Goal: Task Accomplishment & Management: Manage account settings

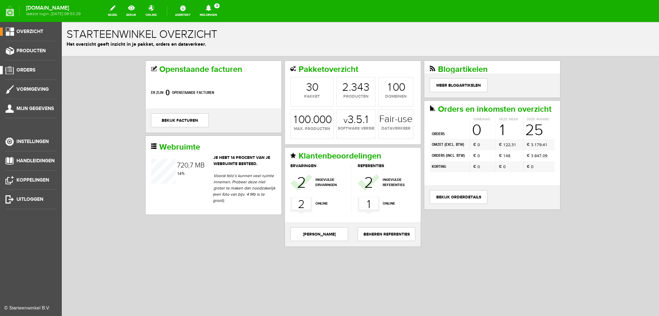
click at [27, 71] on span "Orders" at bounding box center [25, 70] width 19 height 6
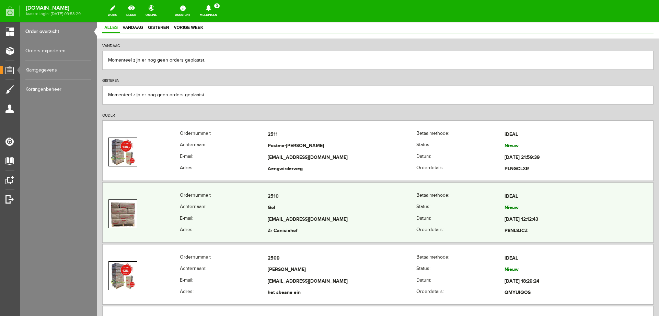
scroll to position [103, 0]
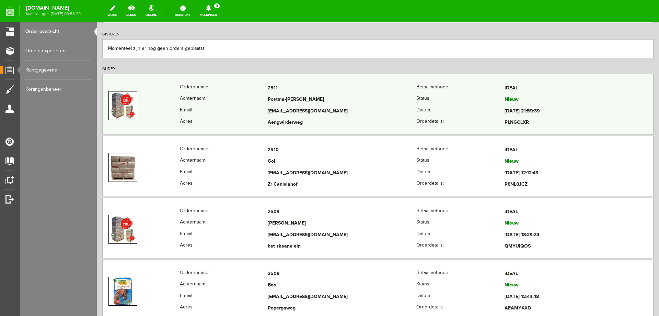
click at [346, 118] on td "Aengwirderweg" at bounding box center [342, 123] width 149 height 12
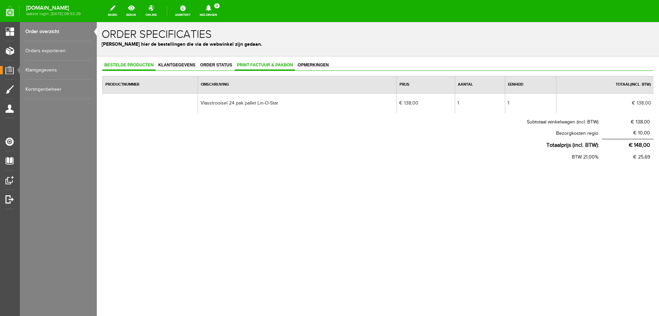
click at [265, 66] on span "Print factuur & pakbon" at bounding box center [265, 64] width 60 height 5
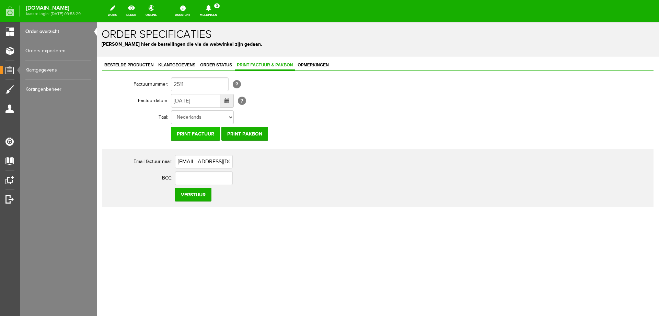
click at [199, 135] on input "Print factuur" at bounding box center [195, 134] width 49 height 14
click at [221, 13] on link "Meldingen 3 Nieuwe orders Er is een nieuwe order( #2511 ) geplaatst door [PERSO…" at bounding box center [209, 10] width 26 height 15
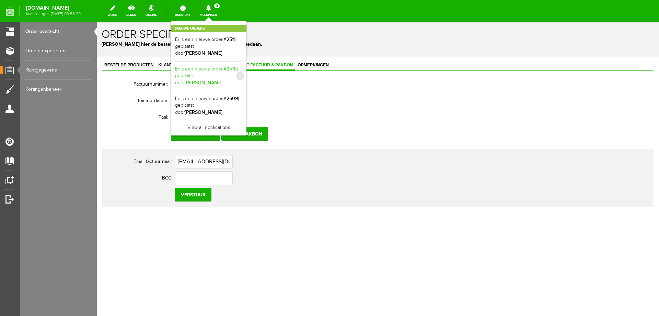
click at [218, 74] on link "Er is een nieuwe order( #2510 ) geplaatst door [PERSON_NAME]" at bounding box center [208, 76] width 67 height 21
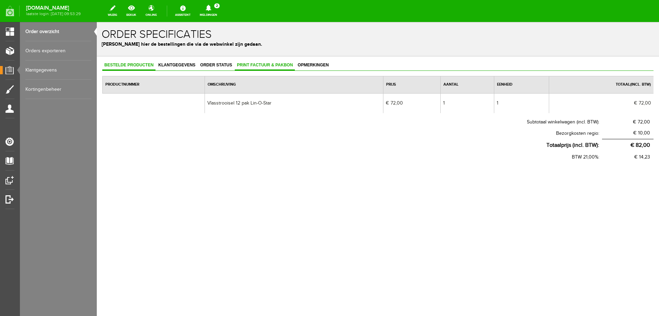
click at [244, 64] on span "Print factuur & pakbon" at bounding box center [265, 64] width 60 height 5
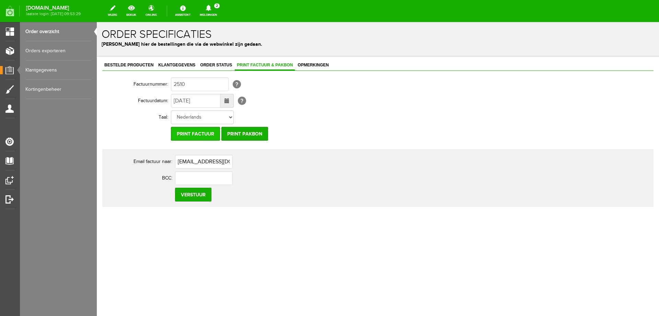
click at [202, 133] on input "Print factuur" at bounding box center [195, 134] width 49 height 14
click at [217, 9] on icon at bounding box center [209, 8] width 18 height 6
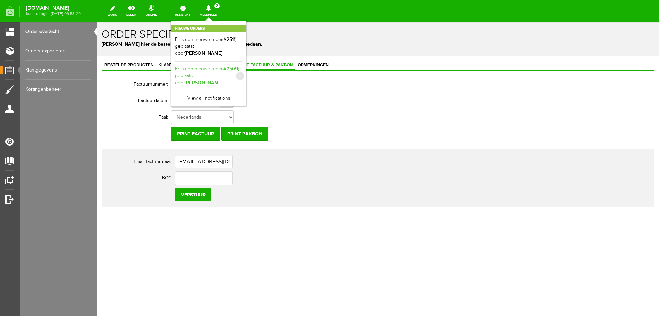
click at [212, 75] on link "Er is een nieuwe order( #2509 ) geplaatst door [PERSON_NAME]" at bounding box center [208, 76] width 67 height 21
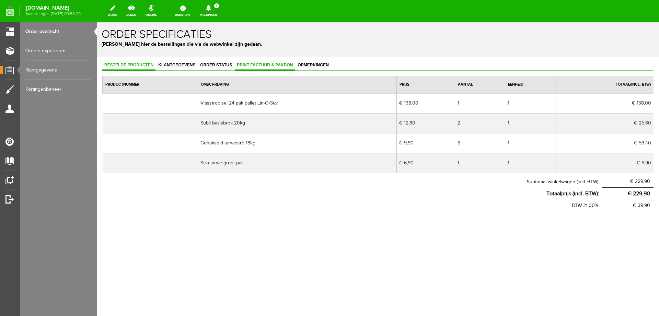
click at [252, 64] on span "Print factuur & pakbon" at bounding box center [265, 64] width 60 height 5
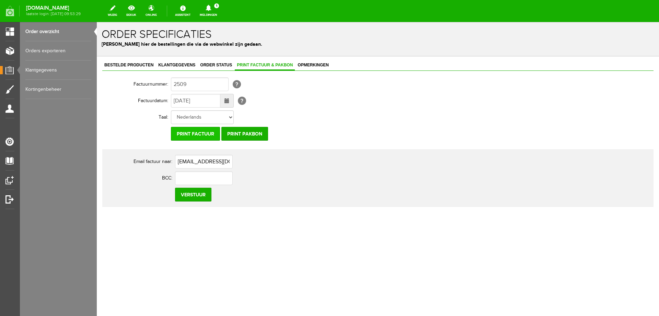
click at [183, 134] on input "Print factuur" at bounding box center [195, 134] width 49 height 14
click at [221, 13] on link "Meldingen 1 Nieuwe orders Er is een nieuwe order( #2511 ) geplaatst door [PERSO…" at bounding box center [209, 10] width 26 height 15
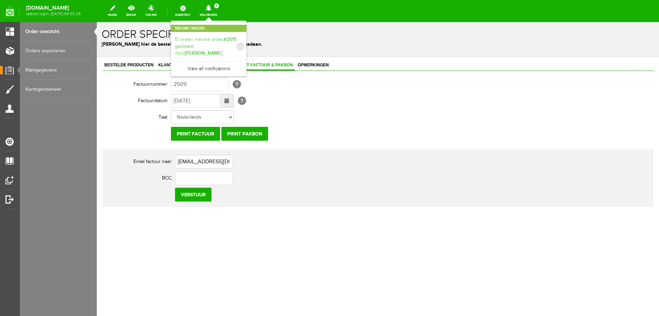
click at [218, 42] on link "Er is een nieuwe order( #2511 ) geplaatst door [PERSON_NAME]" at bounding box center [208, 46] width 67 height 21
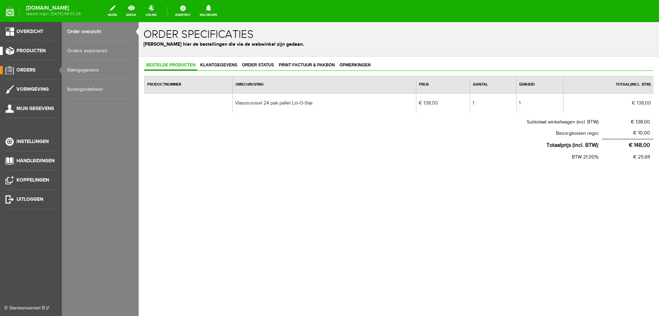
click at [33, 52] on span "Producten" at bounding box center [30, 51] width 29 height 6
